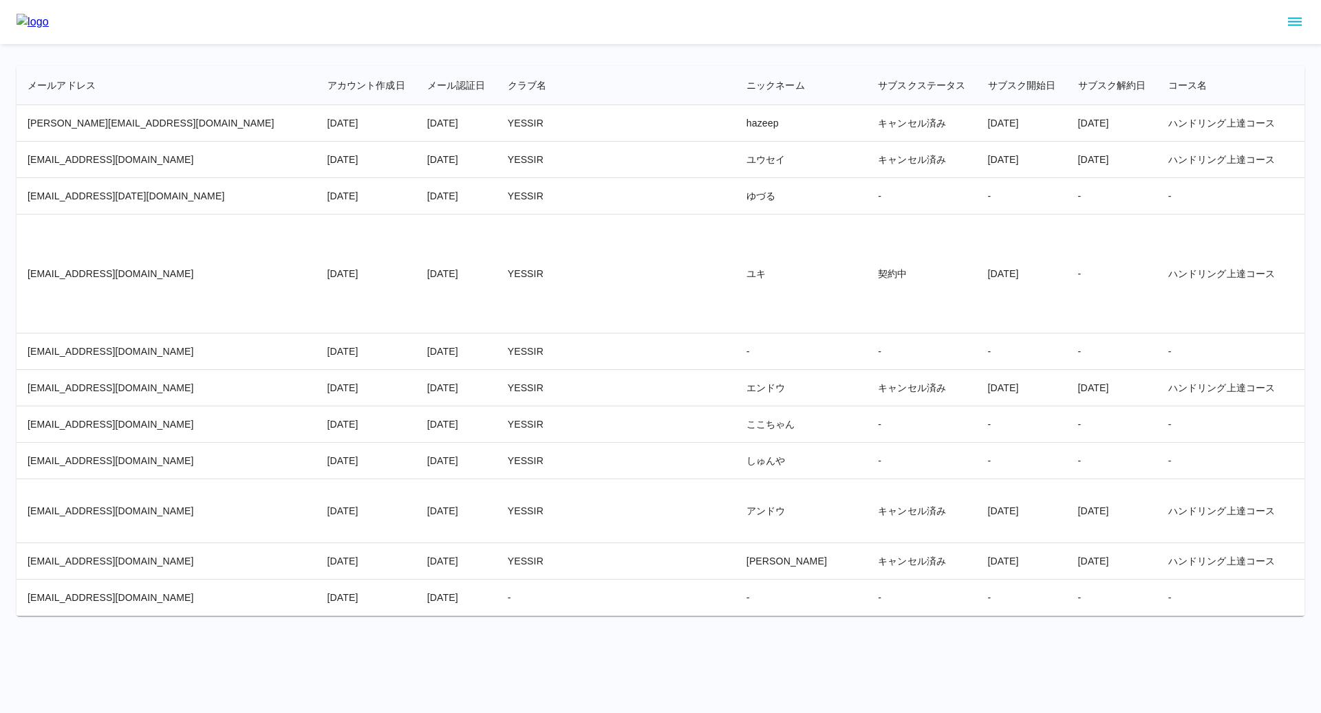
click at [1278, 18] on icon "sidemenu" at bounding box center [1294, 22] width 14 height 8
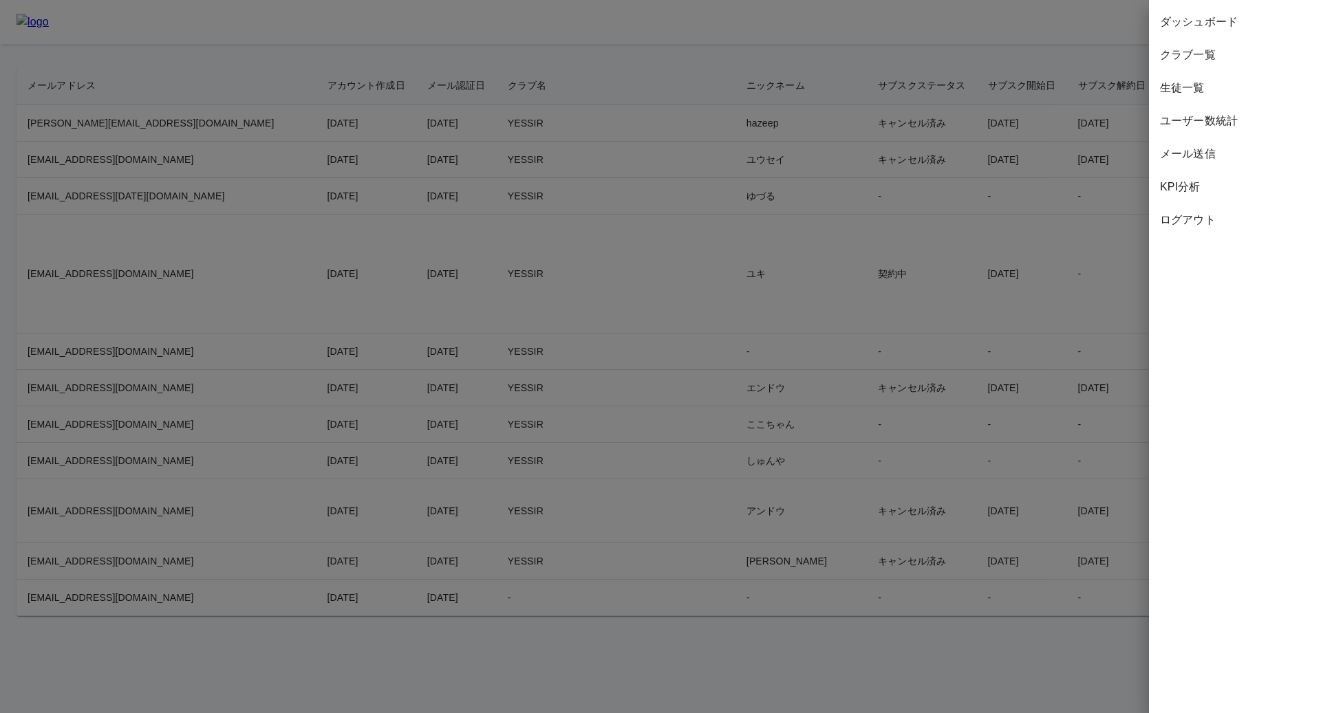
click at [737, 119] on div at bounding box center [660, 356] width 1321 height 713
